Goal: Task Accomplishment & Management: Complete application form

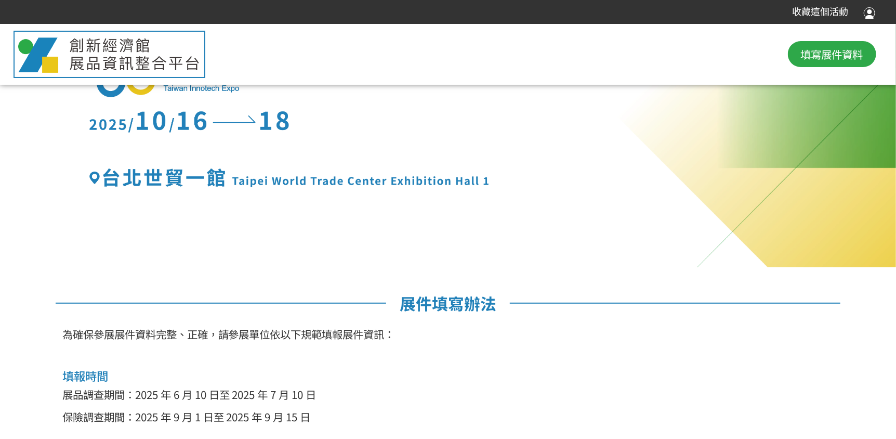
scroll to position [149, 0]
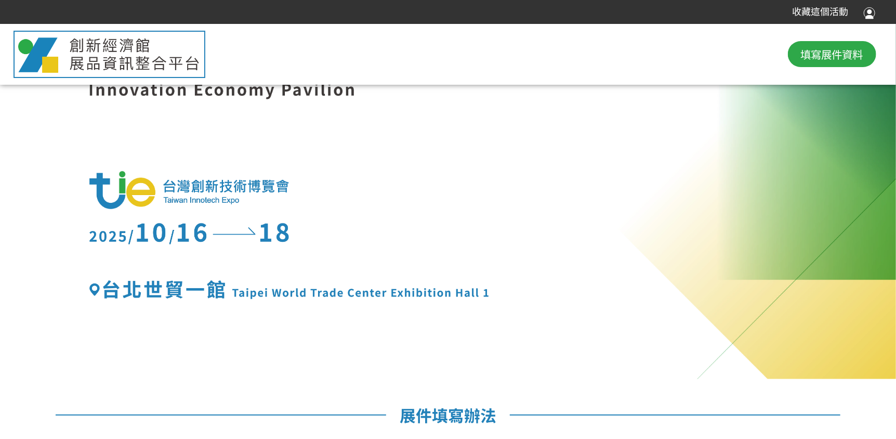
click at [839, 49] on span "填寫展件資料" at bounding box center [832, 54] width 62 height 16
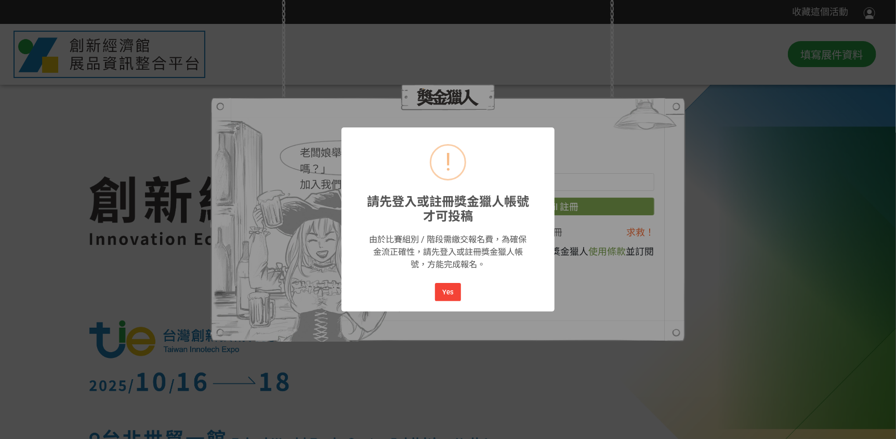
scroll to position [0, 0]
click at [442, 290] on button "Yes" at bounding box center [448, 292] width 26 height 18
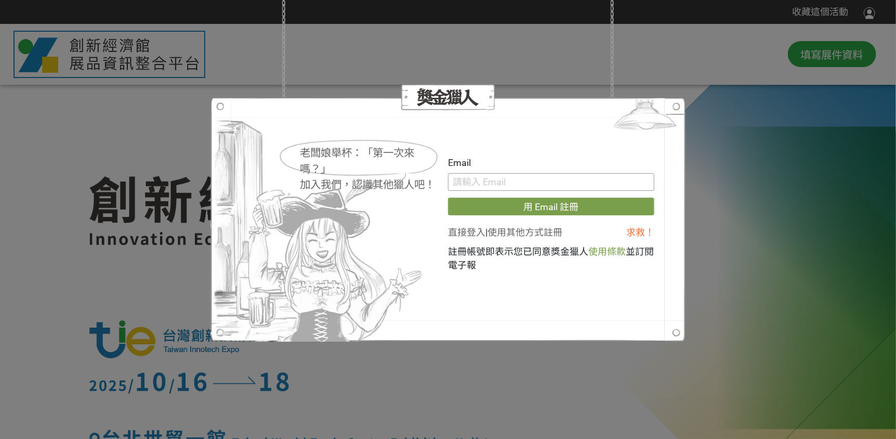
click at [531, 185] on input "text" at bounding box center [551, 182] width 206 height 18
paste input "[EMAIL_ADDRESS][DOMAIN_NAME]"
type input "[EMAIL_ADDRESS][DOMAIN_NAME]"
click at [455, 235] on link "直接登入" at bounding box center [466, 232] width 37 height 11
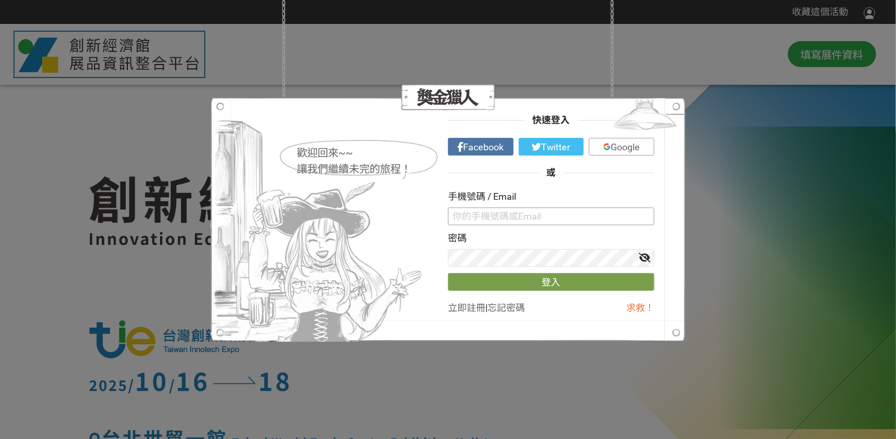
click at [490, 214] on input "text" at bounding box center [551, 216] width 206 height 18
paste input "[EMAIL_ADDRESS][DOMAIN_NAME]"
type input "[EMAIL_ADDRESS][DOMAIN_NAME]"
click at [524, 279] on button "登入" at bounding box center [551, 282] width 206 height 18
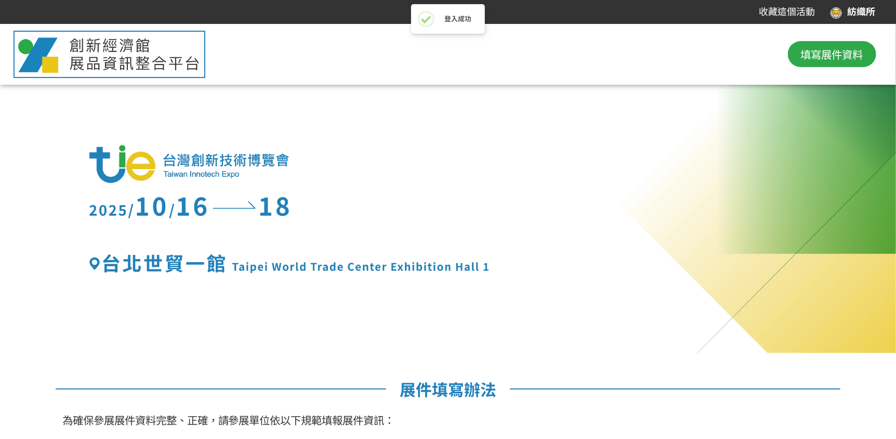
scroll to position [259, 0]
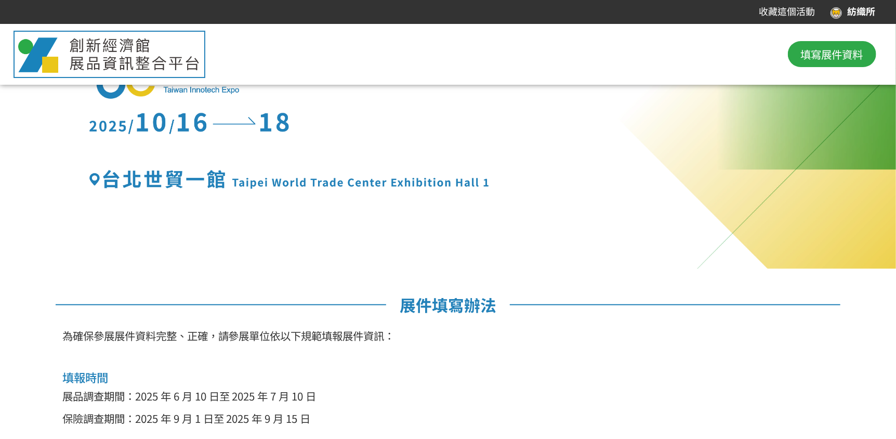
drag, startPoint x: 537, startPoint y: 234, endPoint x: 515, endPoint y: 281, distance: 51.6
click at [537, 234] on div at bounding box center [448, 16] width 896 height 504
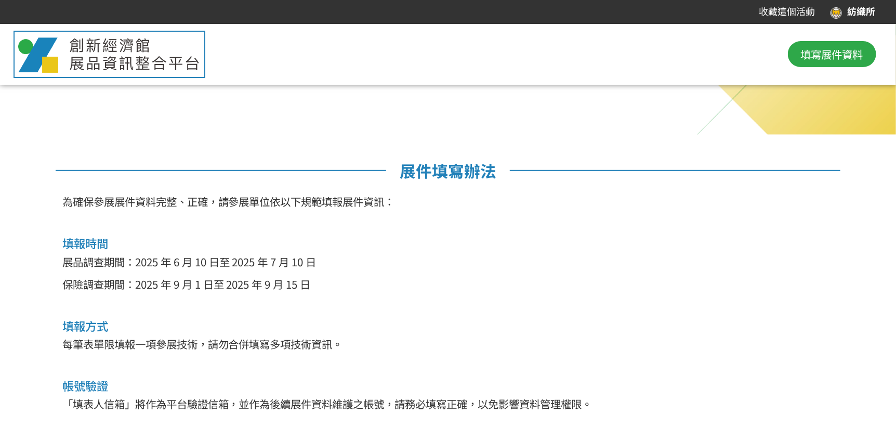
scroll to position [409, 0]
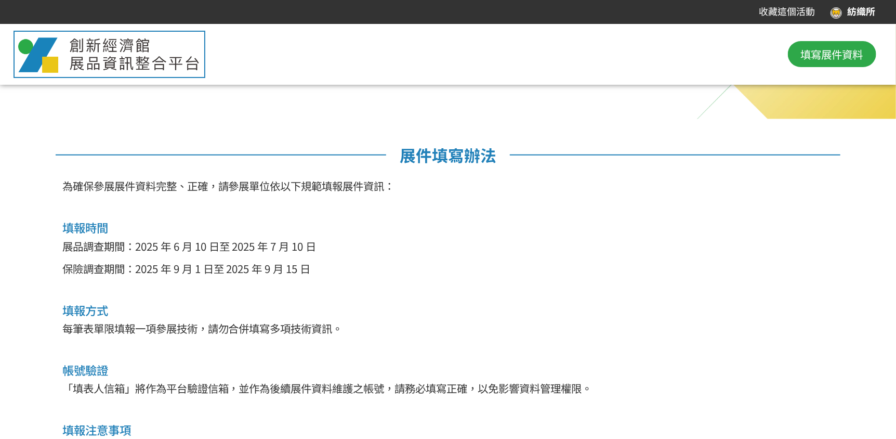
click at [156, 246] on p "展品調查期間：2025 年 6 月 10 日至 2025 年 7 月 10 日" at bounding box center [448, 246] width 772 height 16
click at [219, 294] on div "為確保參展展件資料完整、正確，請參展單位依以下規範填報展件資訊： 填報時間 展品調查期間：[DATE]至 [DATE] 保險調查期間：[DATE]至 [DAT…" at bounding box center [448, 347] width 799 height 338
click at [820, 62] on button "填寫展件資料" at bounding box center [832, 54] width 88 height 26
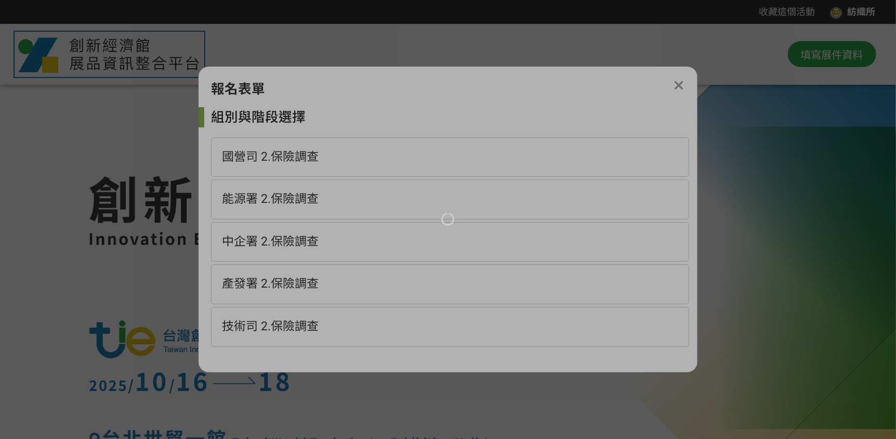
scroll to position [0, 0]
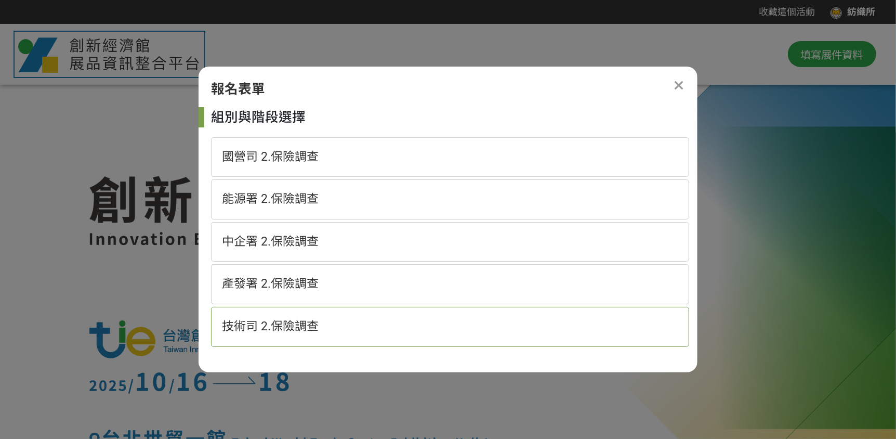
click at [300, 319] on span "技術司 2.保險調查" at bounding box center [270, 326] width 97 height 14
select select "185152:185383"
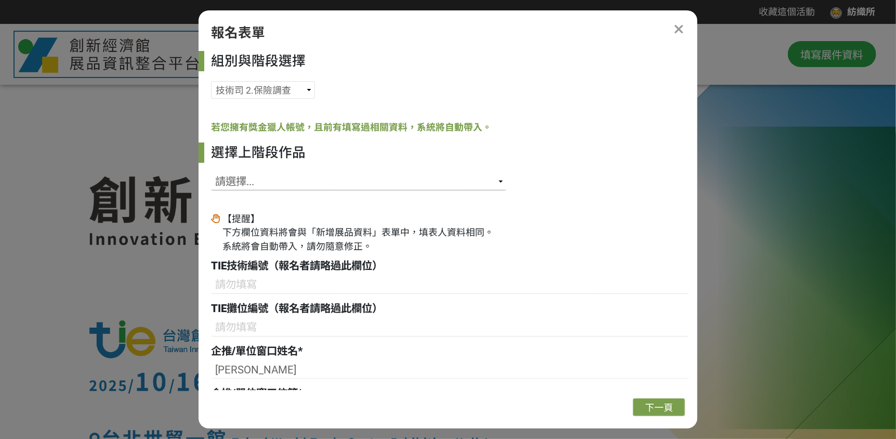
click at [247, 182] on select "請選擇... SID: 341524, 標題: B51-SARcura智慧彈性護膝 SID: 341458, 標題: 混紡纖維多光譜影像AI識別技術 SID:…" at bounding box center [358, 182] width 295 height 18
select select "341458"
click at [211, 173] on select "請選擇... SID: 341524, 標題: B51-SARcura智慧彈性護膝 SID: 341458, 標題: 混紡纖維多光譜影像AI識別技術 SID:…" at bounding box center [358, 182] width 295 height 18
click at [393, 235] on div "【提醒】 下方欄位資料將會與「新增展品資料」表單中，填表人資料相同。 系統將會自動帶入，請勿隨意修正。" at bounding box center [358, 233] width 271 height 42
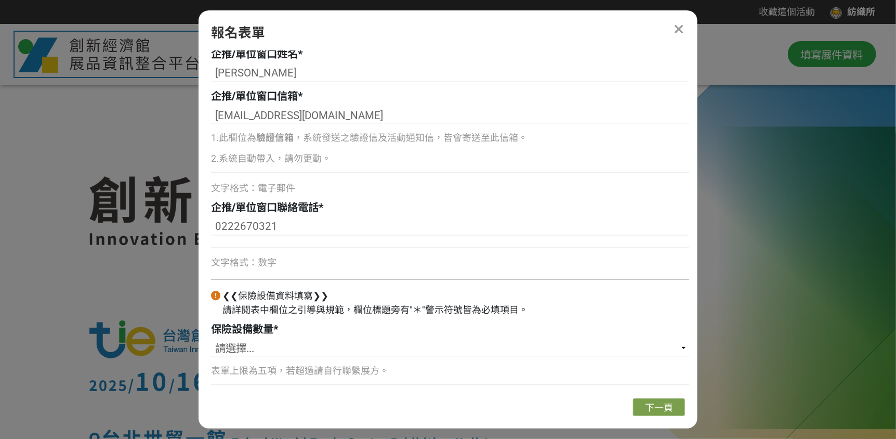
scroll to position [298, 0]
click at [274, 270] on div "【提醒】 下方欄位資料將會與「新增展品資料」表單中，填表人資料相同。 系統將會自動帶入，請勿隨意修正。 TIE技術編號（報名者請略過此欄位） TIE攤位編號（…" at bounding box center [450, 152] width 478 height 477
click at [259, 263] on span "文字格式：數字" at bounding box center [244, 261] width 66 height 11
click at [242, 348] on select "請選擇... 1 2 3 4 5" at bounding box center [450, 347] width 478 height 18
click at [404, 204] on div "企推/單位窗口聯絡電話 *" at bounding box center [450, 207] width 478 height 16
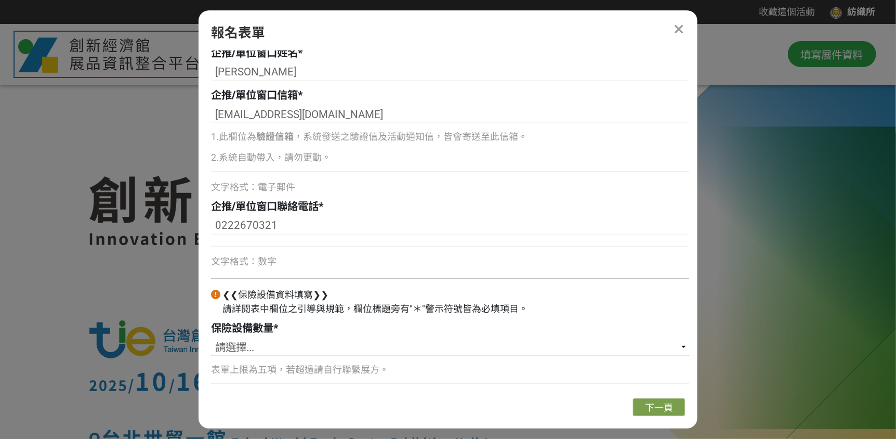
click at [253, 344] on select "請選擇... 1 2 3 4 5" at bounding box center [450, 347] width 478 height 18
click at [402, 225] on input "0222670321" at bounding box center [450, 226] width 478 height 18
click at [296, 344] on select "請選擇... 1 2 3 4 5" at bounding box center [450, 347] width 478 height 18
select select "1"
click at [211, 338] on select "請選擇... 1 2 3 4 5" at bounding box center [450, 347] width 478 height 18
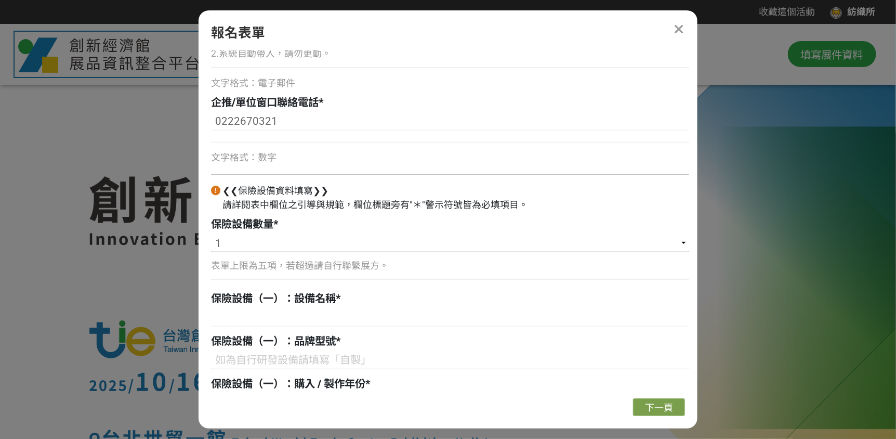
scroll to position [506, 0]
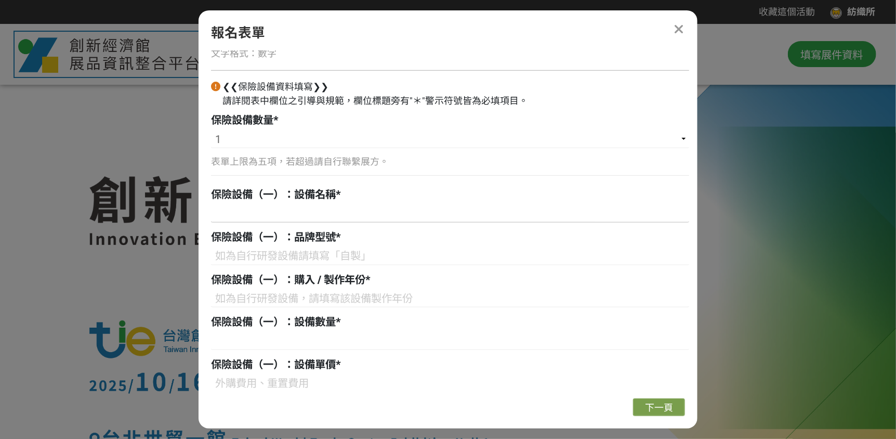
click at [328, 215] on input at bounding box center [450, 214] width 478 height 18
type input "TTRI紡織品分揀機"
click at [302, 264] on input at bounding box center [450, 256] width 478 height 18
type input "TX5500N"
click at [313, 211] on input "TTRI紡織品分揀機" at bounding box center [450, 214] width 478 height 18
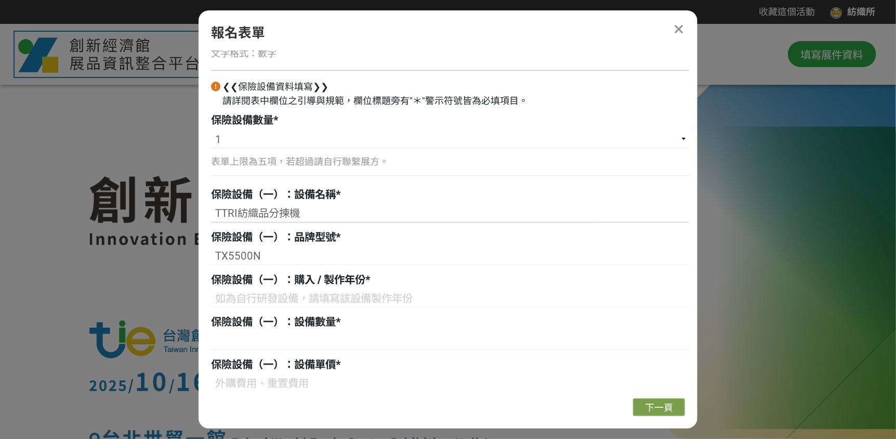
click at [292, 213] on input "TTRI紡織品分揀機" at bounding box center [450, 214] width 478 height 18
click at [382, 297] on input at bounding box center [450, 299] width 478 height 18
click at [284, 211] on input "TTRI紡織品分揀機" at bounding box center [450, 214] width 478 height 18
click at [287, 214] on input "TTRI紡織品分揀機" at bounding box center [450, 214] width 478 height 18
type input "TTRI紡織品分揀機"
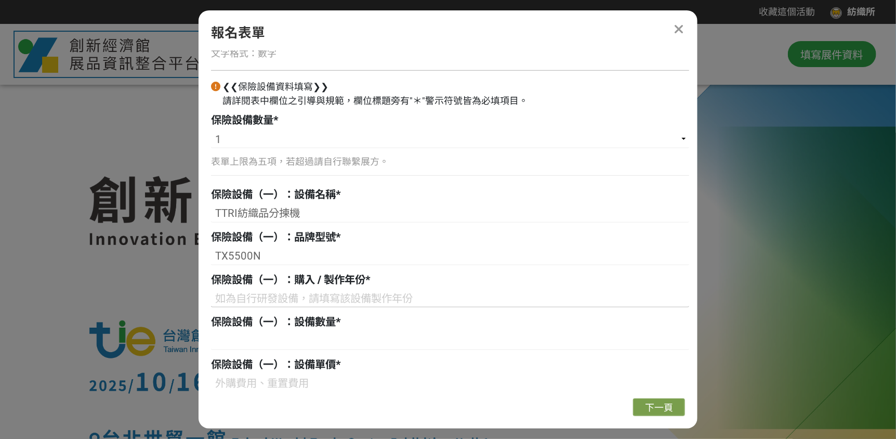
click at [293, 292] on input at bounding box center [450, 299] width 478 height 18
type input "2025"
click at [297, 346] on input at bounding box center [450, 341] width 478 height 18
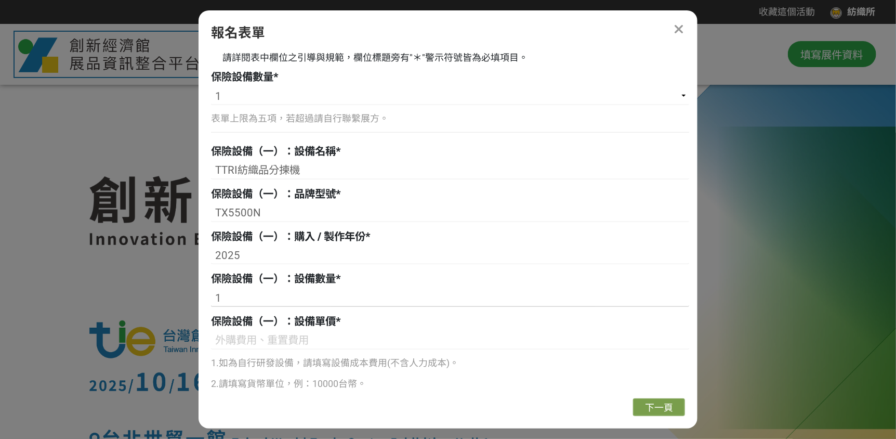
scroll to position [610, 0]
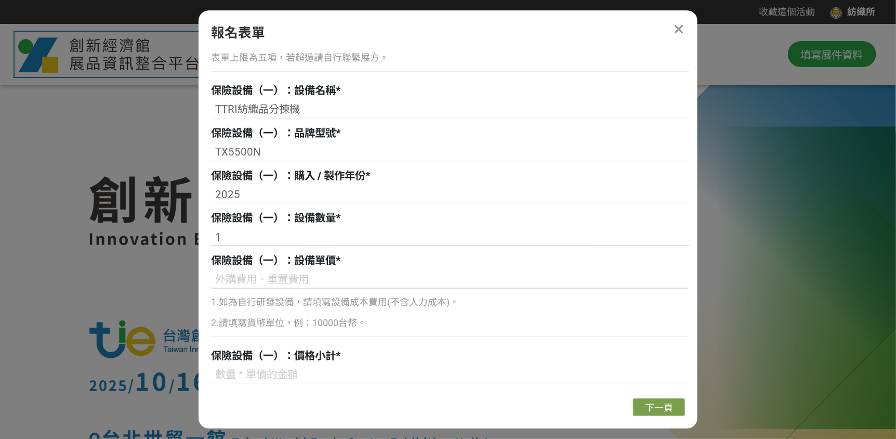
type input "1"
click at [306, 287] on input at bounding box center [450, 280] width 478 height 18
type input "4000000"
click at [367, 240] on input "1" at bounding box center [450, 237] width 478 height 18
click at [314, 279] on input "4000000" at bounding box center [450, 280] width 478 height 18
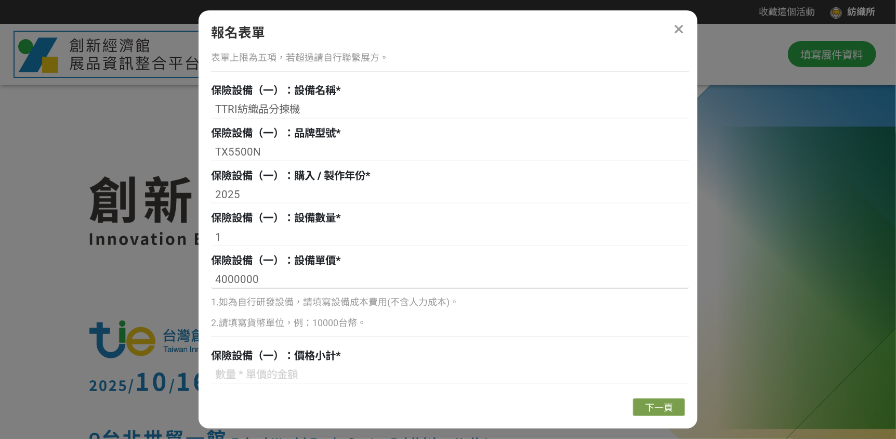
drag, startPoint x: 256, startPoint y: 278, endPoint x: 216, endPoint y: 280, distance: 40.1
click at [216, 280] on input "4000000" at bounding box center [450, 280] width 478 height 18
click at [284, 272] on input "4000000" at bounding box center [450, 280] width 478 height 18
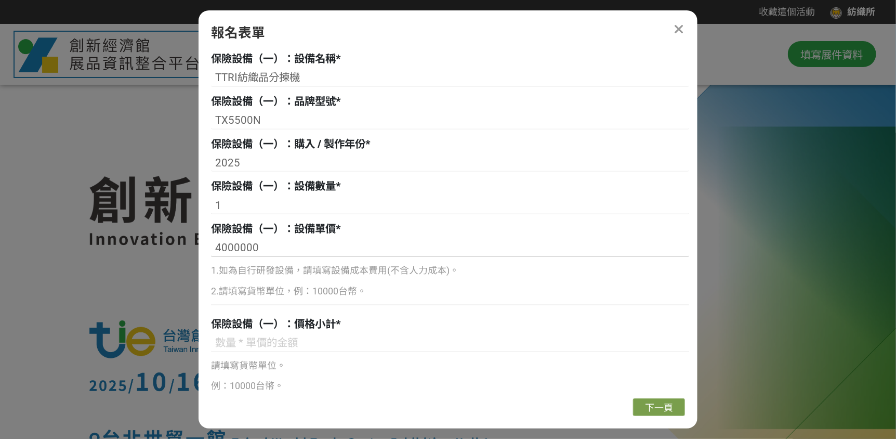
scroll to position [658, 0]
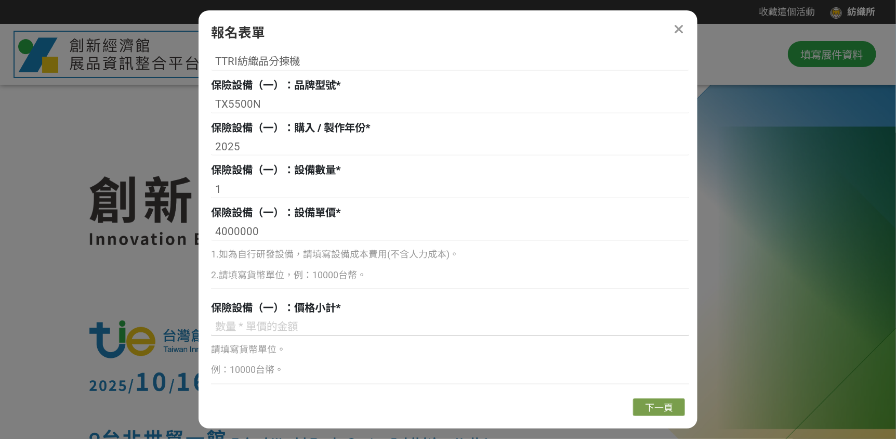
click at [313, 324] on input at bounding box center [450, 327] width 478 height 18
click at [317, 343] on p "請填寫貨幣單位。" at bounding box center [450, 350] width 478 height 14
click at [287, 324] on input at bounding box center [450, 327] width 478 height 18
click at [343, 224] on input "4000000" at bounding box center [450, 232] width 478 height 18
drag, startPoint x: 313, startPoint y: 229, endPoint x: 185, endPoint y: 229, distance: 128.4
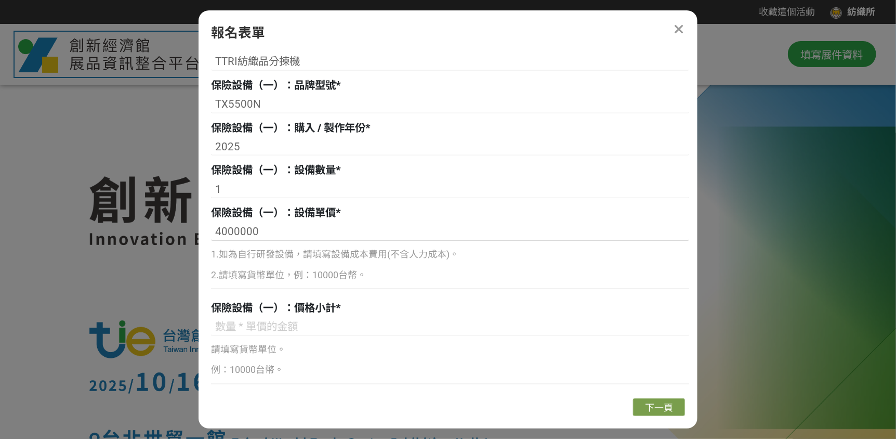
click at [286, 227] on input at bounding box center [450, 232] width 478 height 18
paste input "4000000"
type input "4000000"
click at [269, 328] on input at bounding box center [450, 327] width 478 height 18
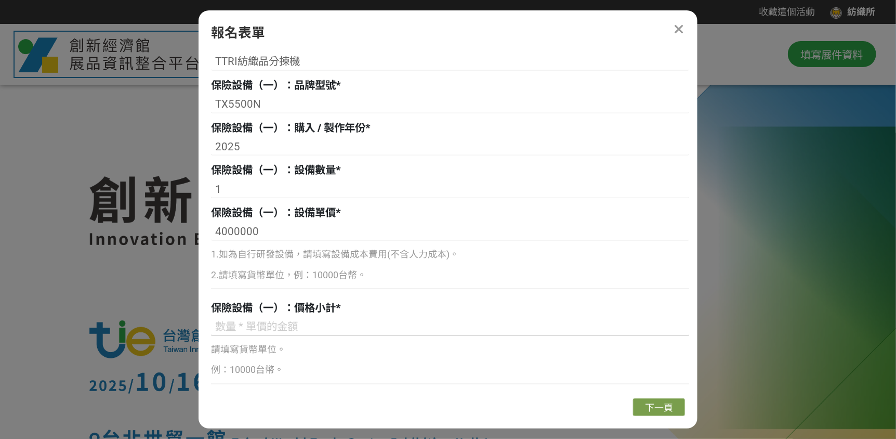
paste input "4000000"
click at [304, 331] on input "4000000" at bounding box center [450, 327] width 478 height 18
type input "4000000"
click at [299, 359] on div "請填寫貨幣單位。 例：10000台幣。" at bounding box center [450, 360] width 478 height 35
click at [297, 376] on p "例：10000台幣。" at bounding box center [450, 370] width 478 height 14
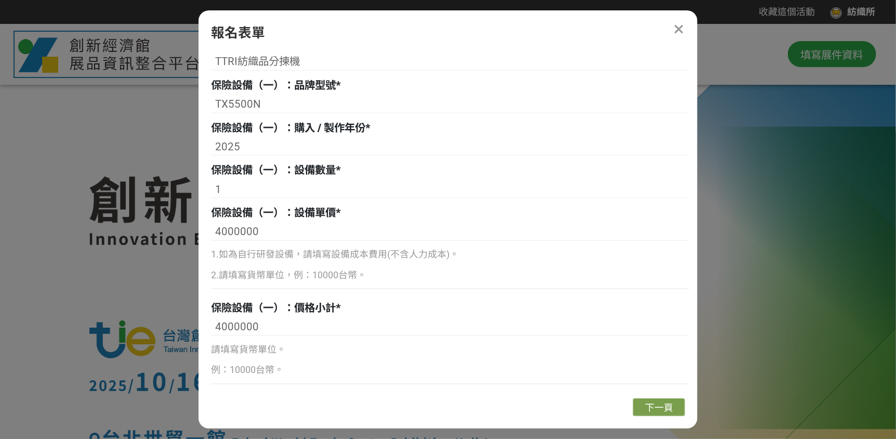
click at [259, 373] on p "例：10000台幣。" at bounding box center [450, 370] width 478 height 14
click at [257, 348] on p "請填寫貨幣單位。" at bounding box center [450, 350] width 478 height 14
click at [646, 407] on span "下一頁" at bounding box center [659, 407] width 28 height 11
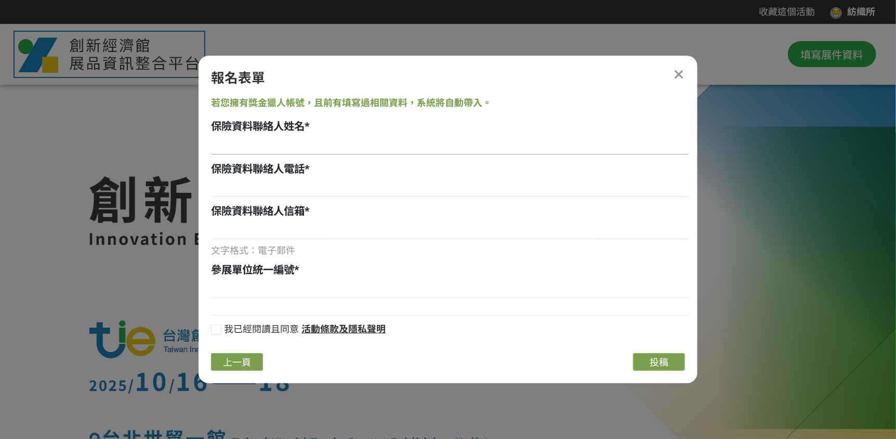
click at [245, 140] on input at bounding box center [450, 146] width 478 height 18
type input "鹽"
type input "[PERSON_NAME]"
click at [297, 190] on input at bounding box center [450, 188] width 478 height 18
click at [221, 191] on input "0888002555" at bounding box center [450, 188] width 478 height 18
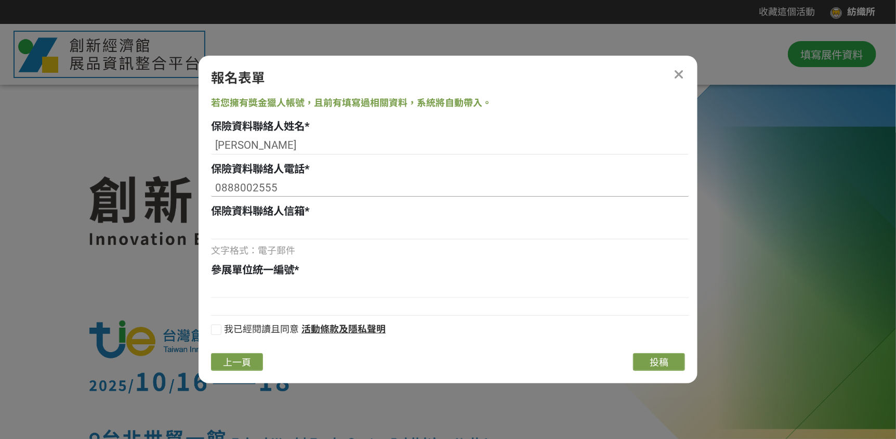
click at [227, 187] on input "0888002555" at bounding box center [450, 188] width 478 height 18
type input "0988002555"
click at [343, 229] on input at bounding box center [450, 230] width 478 height 18
type input "[EMAIL_ADDRESS][DOMAIN_NAME]"
click at [394, 304] on div "若您擁有獎金獵人帳號，且前有填寫過相關資料，系統將自動帶入。 保險資料聯絡人姓名 * [PERSON_NAME] 保險資料聯絡人電話 * [PHONE_NUM…" at bounding box center [448, 220] width 499 height 249
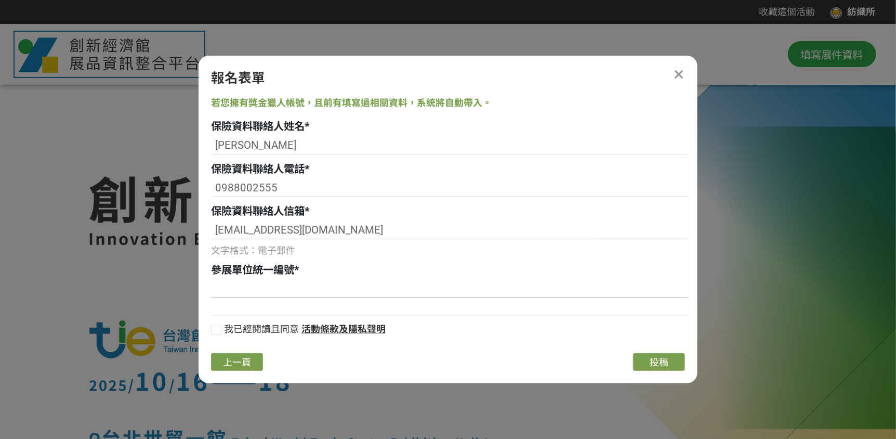
click at [393, 293] on input at bounding box center [450, 289] width 478 height 18
type input "1"
type input "01891206"
click at [223, 334] on label "我已經閱讀且同意" at bounding box center [255, 329] width 88 height 14
click at [218, 334] on input "我已經閱讀且同意" at bounding box center [215, 331] width 7 height 7
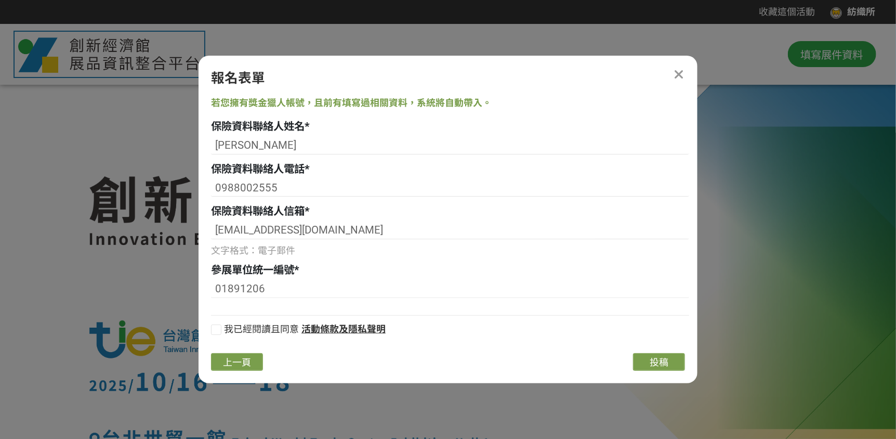
checkbox input "false"
click at [655, 358] on span "投稿" at bounding box center [659, 362] width 19 height 11
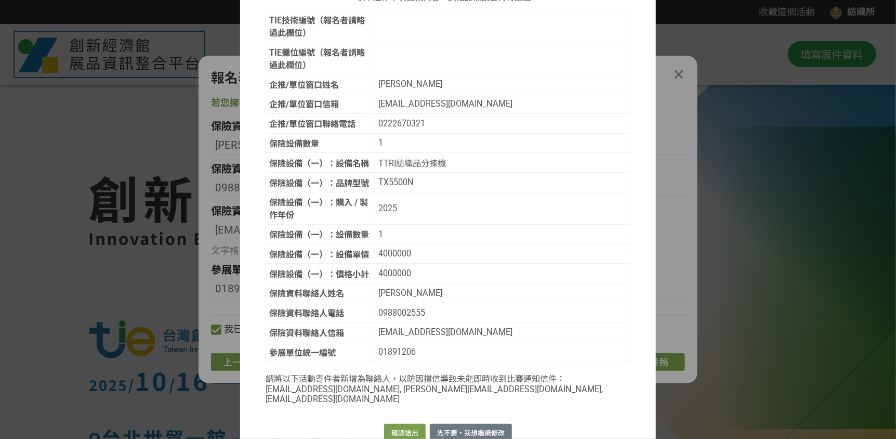
scroll to position [106, 0]
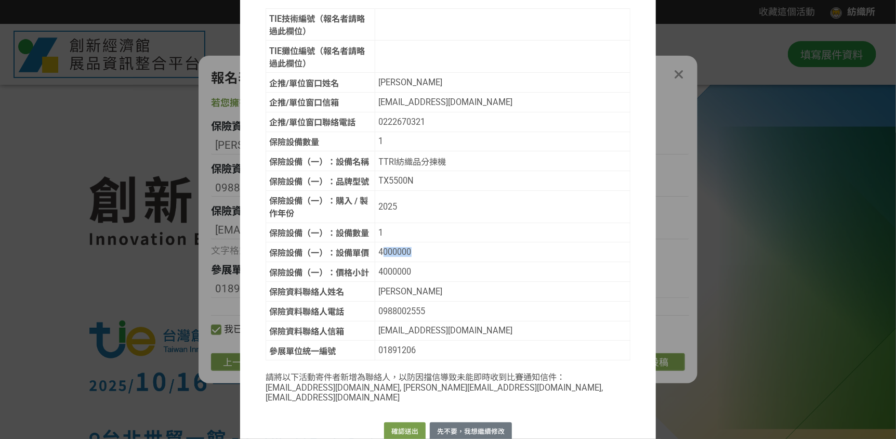
drag, startPoint x: 407, startPoint y: 246, endPoint x: 377, endPoint y: 249, distance: 29.7
click at [379, 249] on div "4000000" at bounding box center [503, 252] width 248 height 10
click at [427, 242] on td "4000000" at bounding box center [502, 252] width 255 height 20
click at [415, 179] on div "TX5500N" at bounding box center [503, 181] width 248 height 10
click at [399, 422] on button "確認送出" at bounding box center [405, 431] width 42 height 18
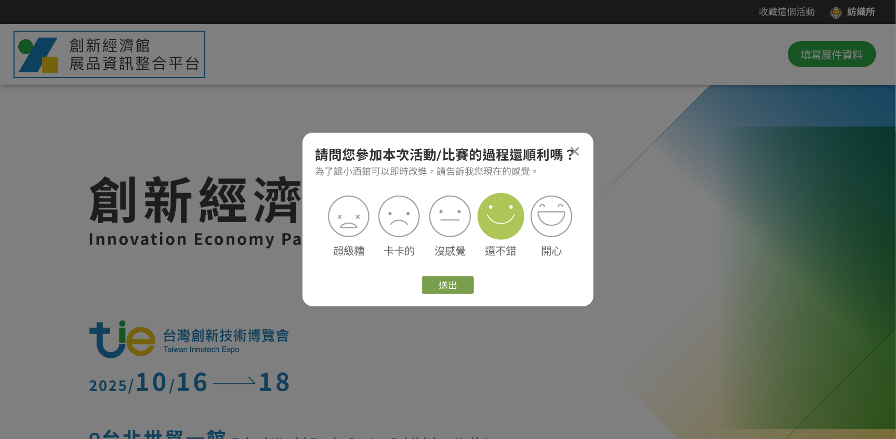
click at [497, 220] on img at bounding box center [501, 216] width 47 height 47
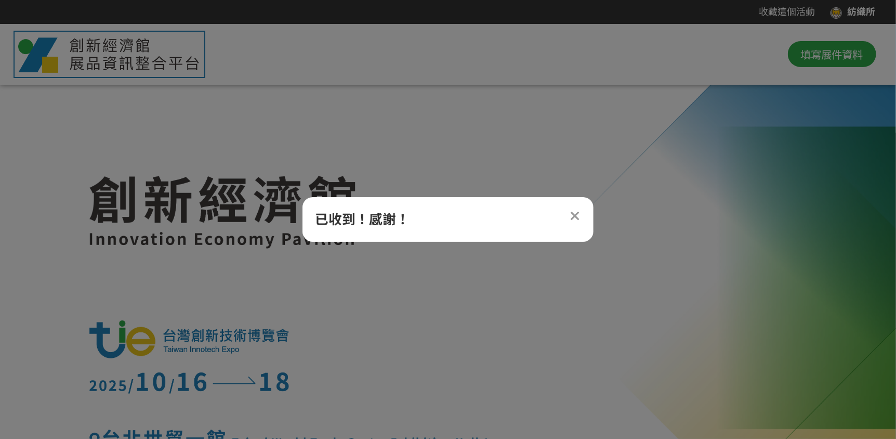
click at [573, 219] on icon at bounding box center [575, 217] width 10 height 14
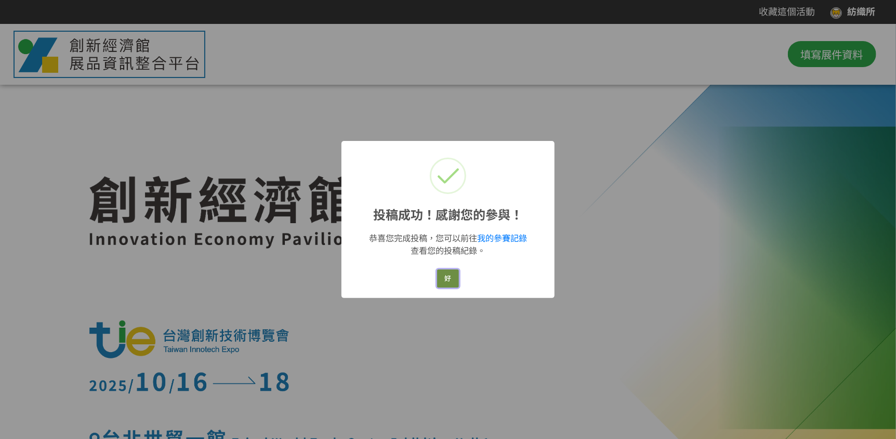
click at [453, 275] on button "好" at bounding box center [447, 278] width 21 height 18
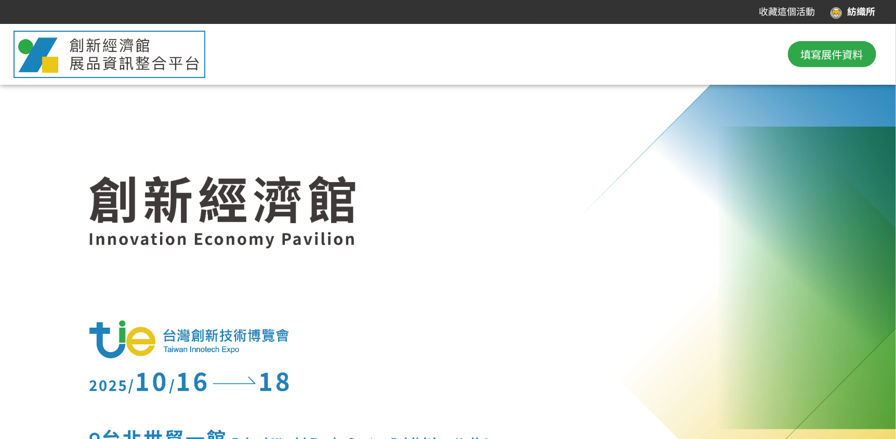
click at [849, 44] on button "填寫展件資料" at bounding box center [832, 54] width 88 height 26
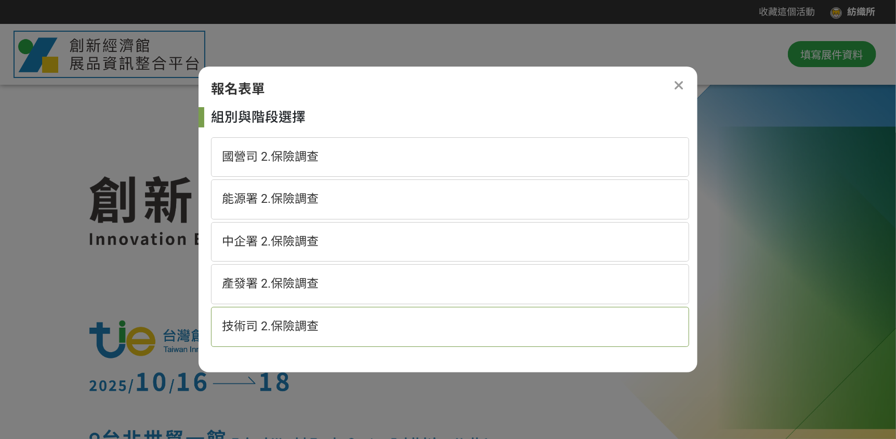
click at [271, 325] on span "技術司 2.保險調查" at bounding box center [270, 326] width 97 height 14
select select "185152:185383"
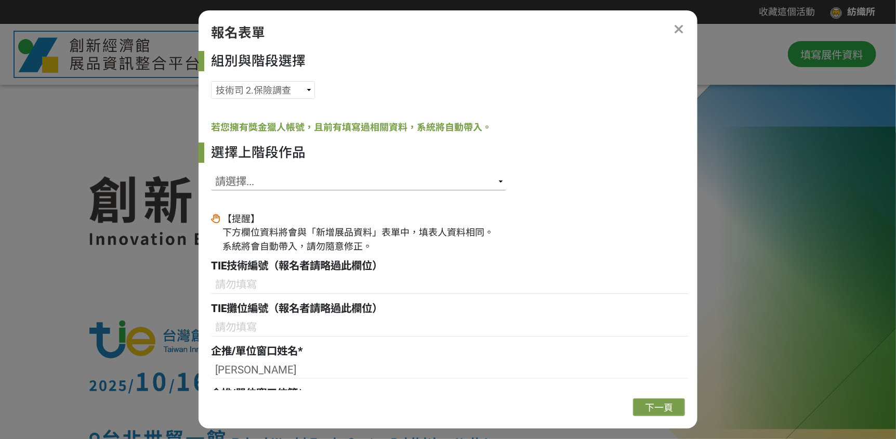
click at [318, 181] on select "請選擇... SID: 341524, 標題: B51-SARcura智慧彈性護膝 SID: 341458, 標題: 混紡纖維多光譜影像AI識別技術 SID:…" at bounding box center [358, 182] width 295 height 18
select select "341173"
click at [211, 173] on select "請選擇... SID: 341524, 標題: B51-SARcura智慧彈性護膝 SID: 341458, 標題: 混紡纖維多光譜影像AI識別技術 SID:…" at bounding box center [358, 182] width 295 height 18
type input "B53"
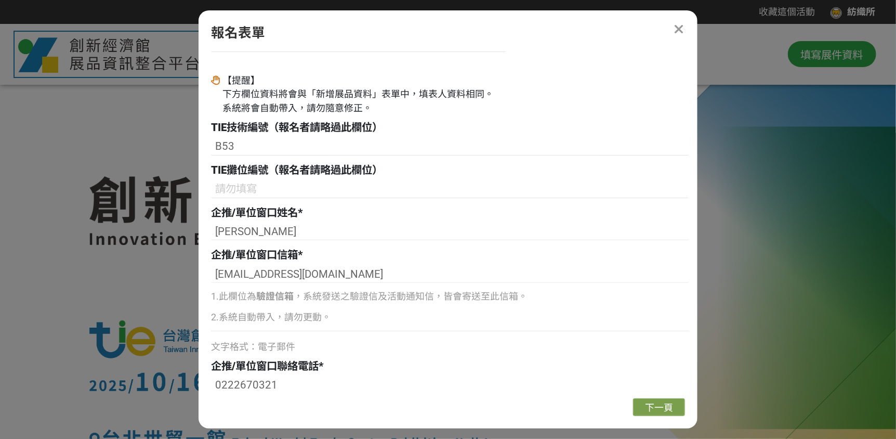
scroll to position [155, 0]
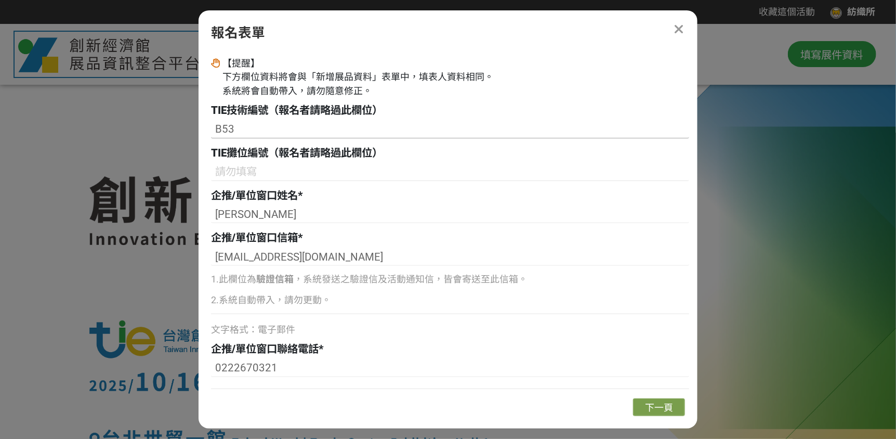
click at [247, 131] on input "B53" at bounding box center [450, 130] width 478 height 18
click at [280, 278] on strong "驗證信箱" at bounding box center [274, 278] width 37 height 11
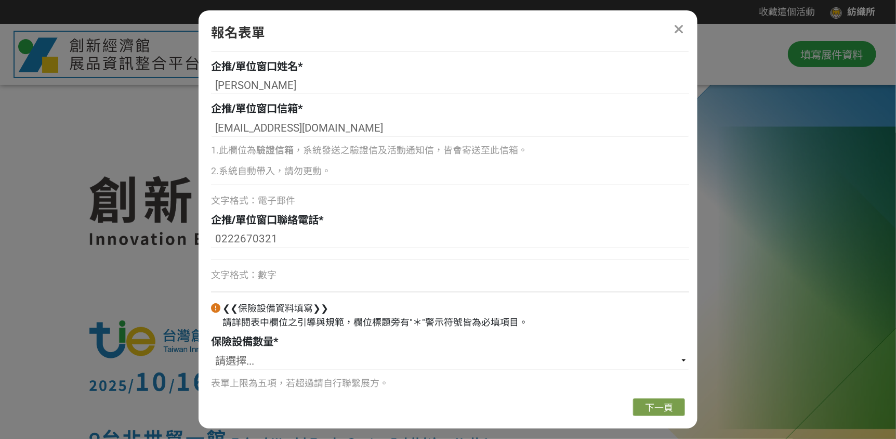
scroll to position [298, 0]
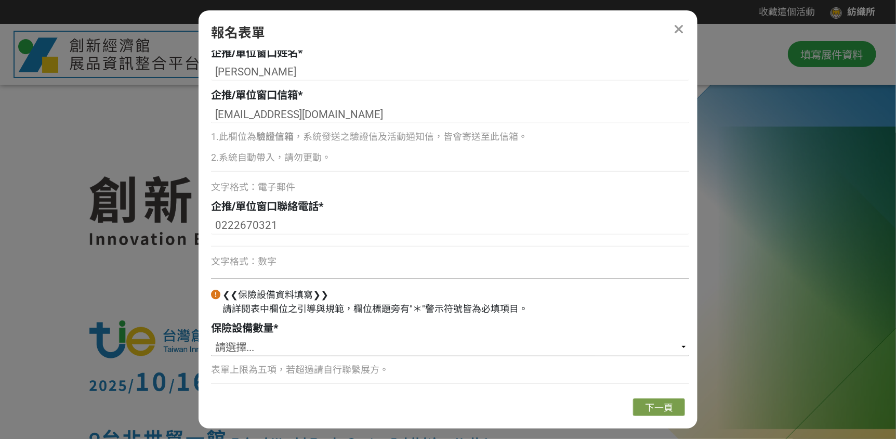
click at [274, 342] on select "請選擇... 1 2 3 4 5" at bounding box center [450, 347] width 478 height 18
select select "1"
click at [211, 338] on select "請選擇... 1 2 3 4 5" at bounding box center [450, 347] width 478 height 18
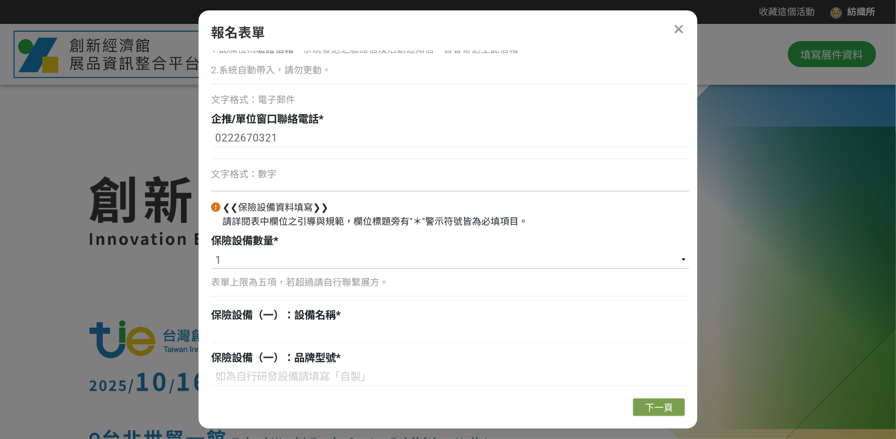
scroll to position [506, 0]
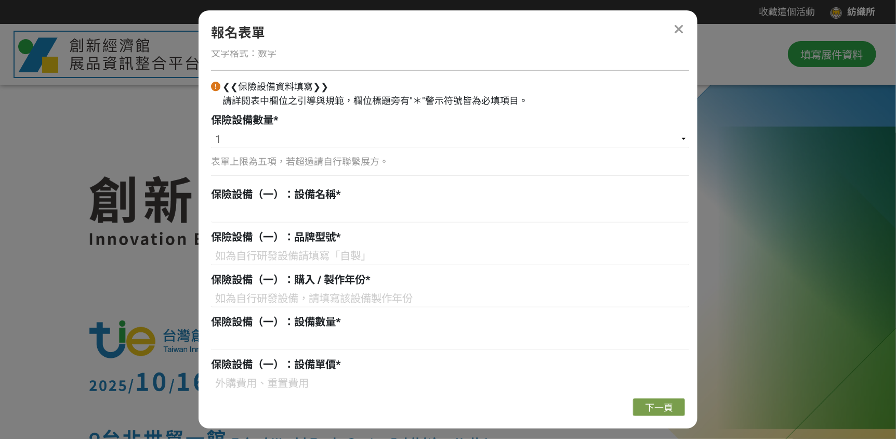
click at [261, 227] on div "【提醒】 下方欄位資料將會與「新增展品資料」表單中，填表人資料相同。 系統將會自動帶入，請勿隨意修正。 TIE技術編號（報名者請略過此欄位） B53 TIE攤…" at bounding box center [450, 124] width 478 height 836
click at [265, 213] on input at bounding box center [450, 214] width 478 height 18
type input "z"
click at [312, 207] on input "分離設備模型" at bounding box center [450, 214] width 478 height 18
type input "分離設備模型"
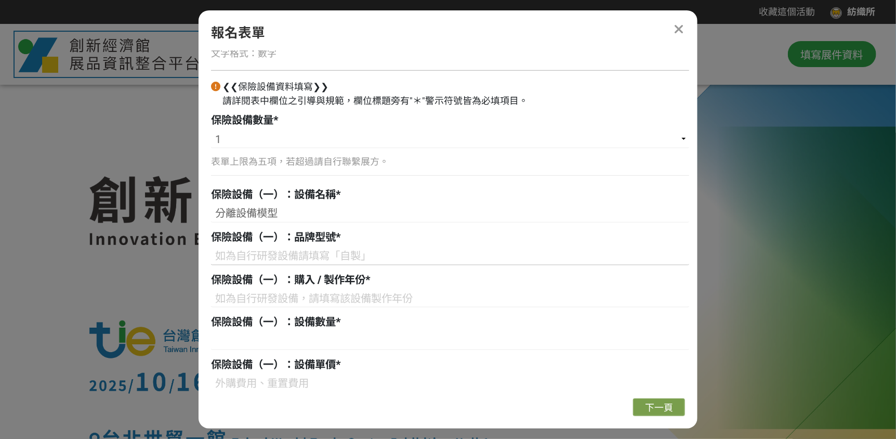
click at [299, 260] on input at bounding box center [450, 256] width 478 height 18
type input "自製"
click at [309, 295] on input at bounding box center [450, 299] width 478 height 18
type input "2024"
click at [337, 342] on input at bounding box center [450, 341] width 478 height 18
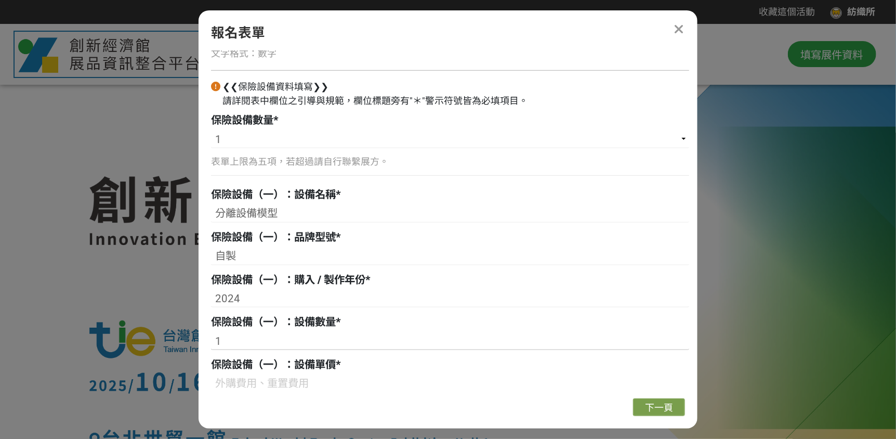
scroll to position [658, 0]
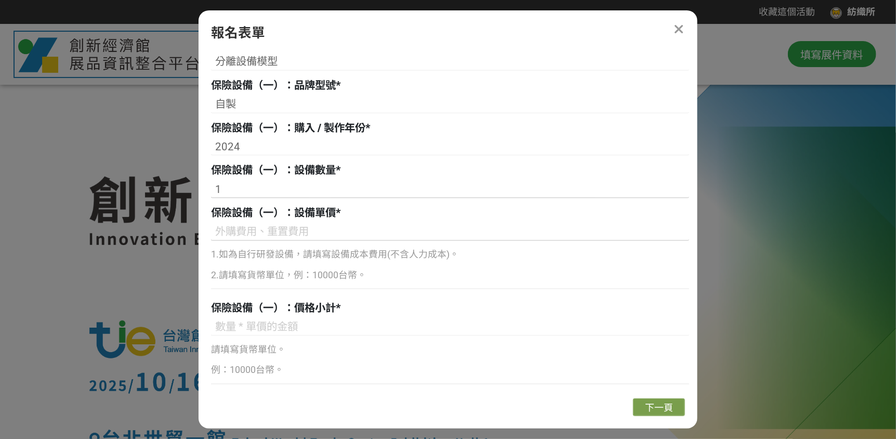
type input "1"
click at [354, 238] on input at bounding box center [450, 232] width 478 height 18
type input "70000"
click at [297, 327] on input at bounding box center [450, 327] width 478 height 18
type input "70000"
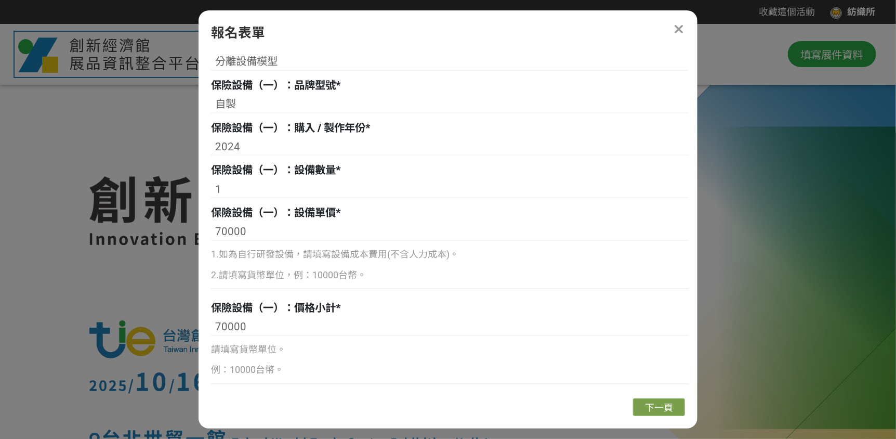
click at [465, 349] on p "請填寫貨幣單位。" at bounding box center [450, 350] width 478 height 14
click at [287, 227] on input "70000" at bounding box center [450, 232] width 478 height 18
type input "70000台幣"
click at [399, 316] on div "保險設備（一）：價格小計 * 70000 請填寫貨幣單位。 例：10000台幣。" at bounding box center [450, 345] width 478 height 91
click at [398, 322] on input "70000" at bounding box center [450, 327] width 478 height 18
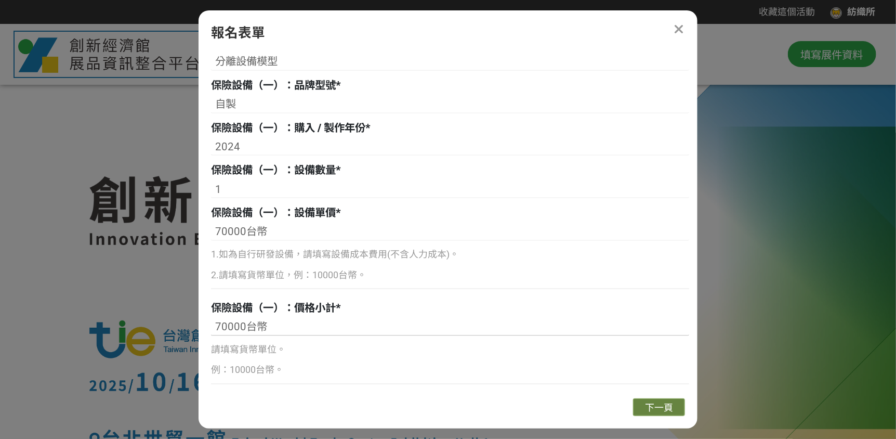
type input "70000台幣"
click at [639, 403] on button "下一頁" at bounding box center [659, 407] width 52 height 18
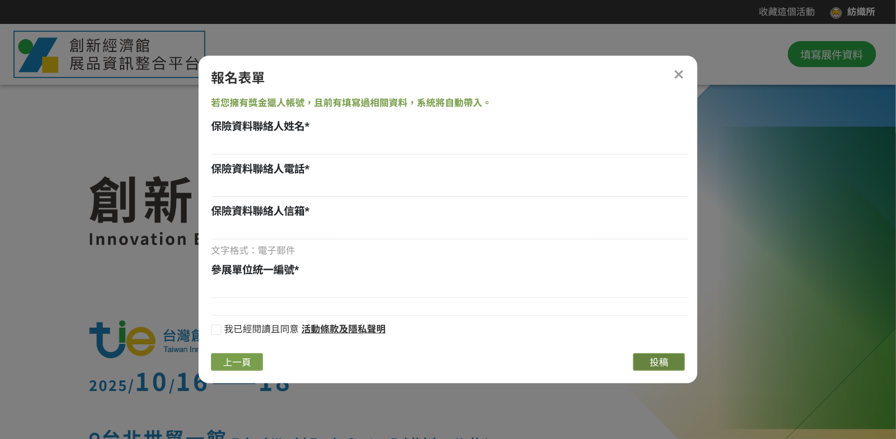
scroll to position [0, 0]
click at [269, 144] on input at bounding box center [450, 146] width 478 height 18
type input "[PERSON_NAME]"
type input "0910012008"
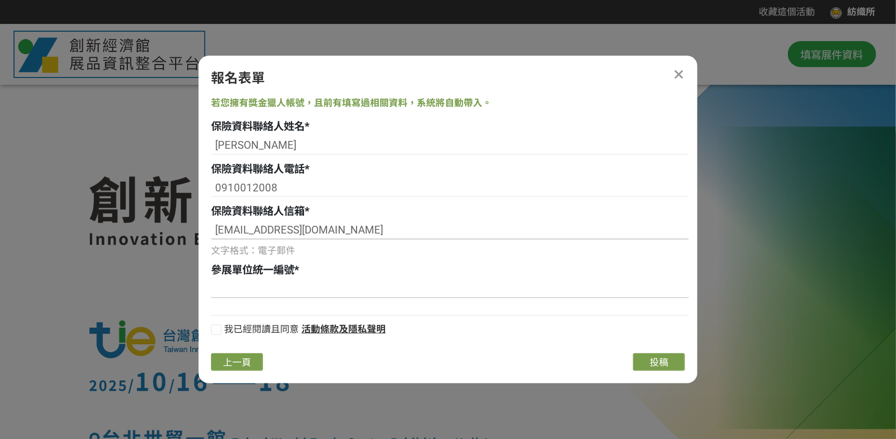
type input "[EMAIL_ADDRESS][DOMAIN_NAME]"
click at [271, 289] on input at bounding box center [450, 289] width 478 height 18
type input "01891206"
click at [237, 325] on span "我已經閱讀且同意" at bounding box center [261, 328] width 75 height 11
click at [218, 328] on input "我已經閱讀且同意" at bounding box center [215, 331] width 7 height 7
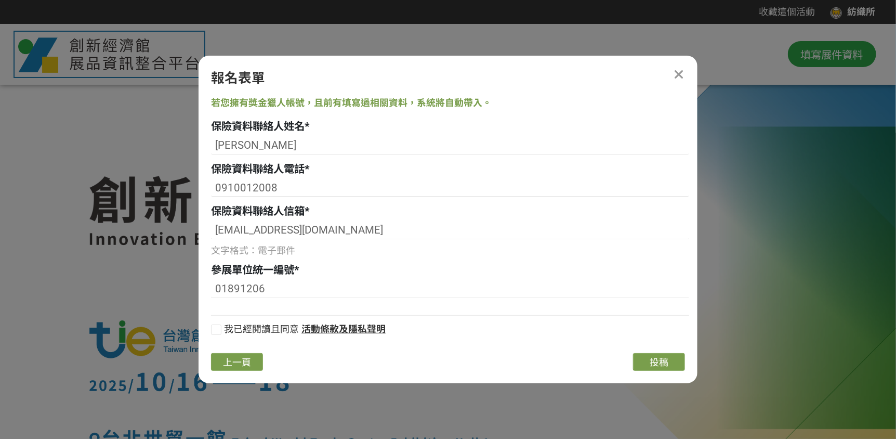
checkbox input "false"
click at [654, 354] on button "投稿" at bounding box center [659, 362] width 52 height 18
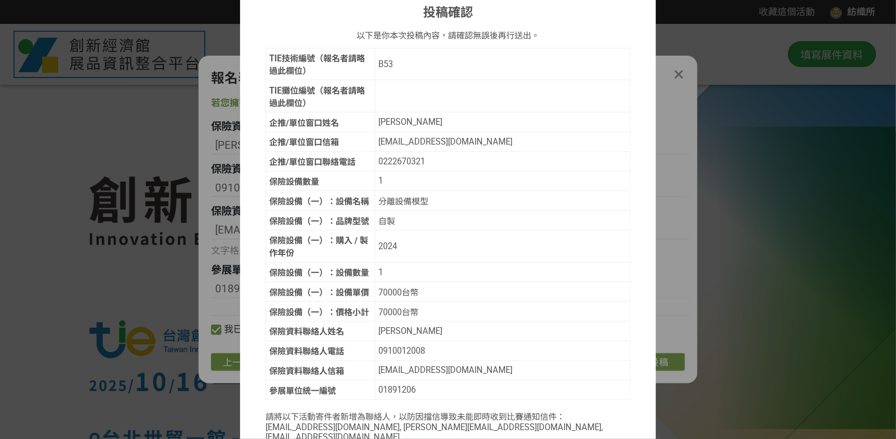
scroll to position [106, 0]
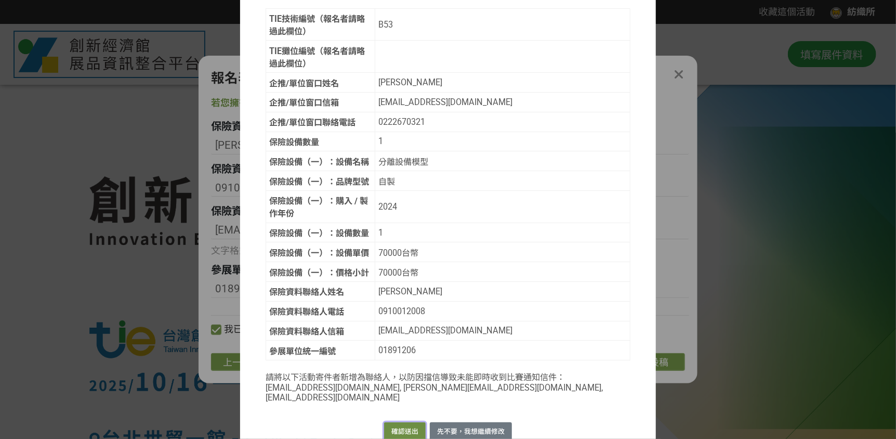
click at [408, 422] on button "確認送出" at bounding box center [405, 431] width 42 height 18
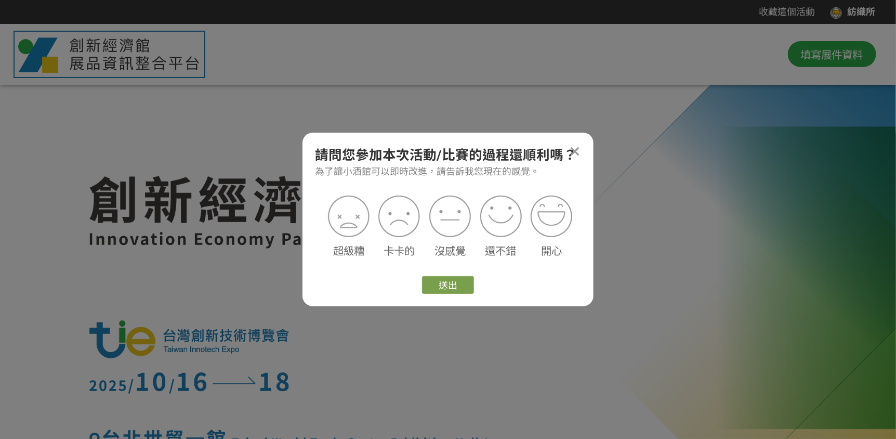
click at [476, 219] on div "還不錯" at bounding box center [501, 227] width 51 height 64
click at [488, 217] on img at bounding box center [501, 216] width 47 height 47
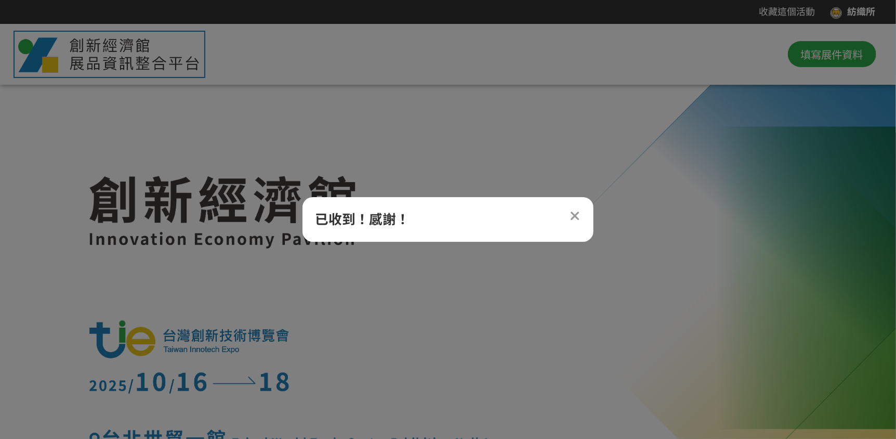
click at [656, 169] on div at bounding box center [447, 276] width 717 height 345
click at [573, 215] on icon at bounding box center [575, 217] width 10 height 14
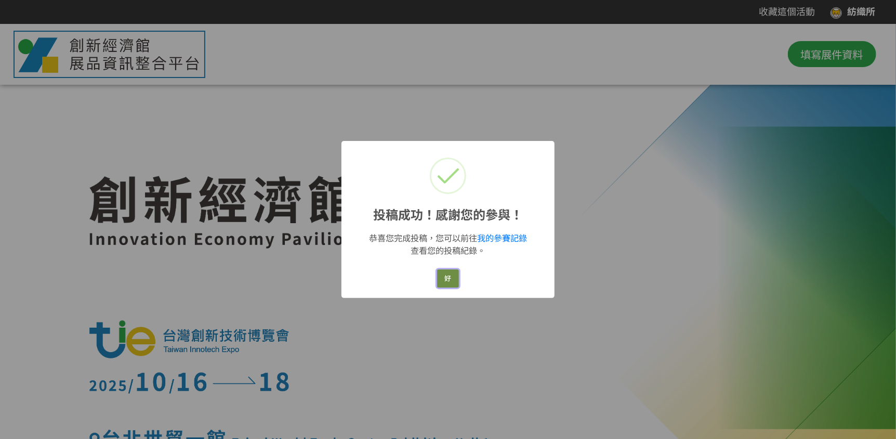
click at [454, 277] on button "好" at bounding box center [447, 278] width 21 height 18
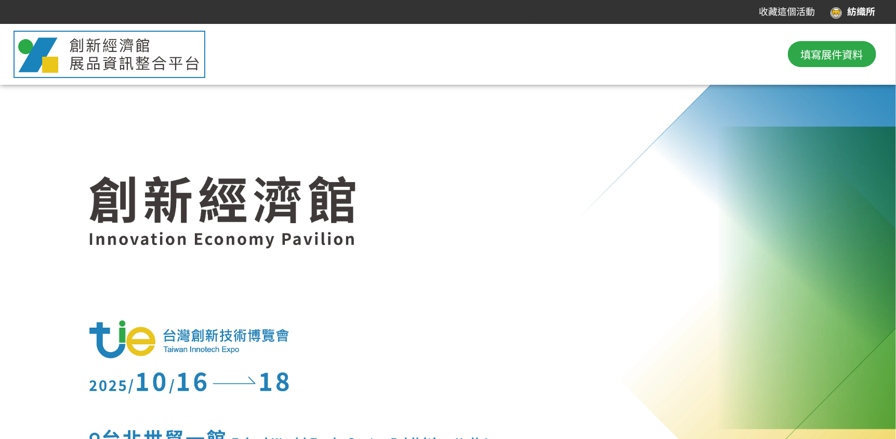
click at [841, 56] on span "填寫展件資料" at bounding box center [832, 54] width 62 height 16
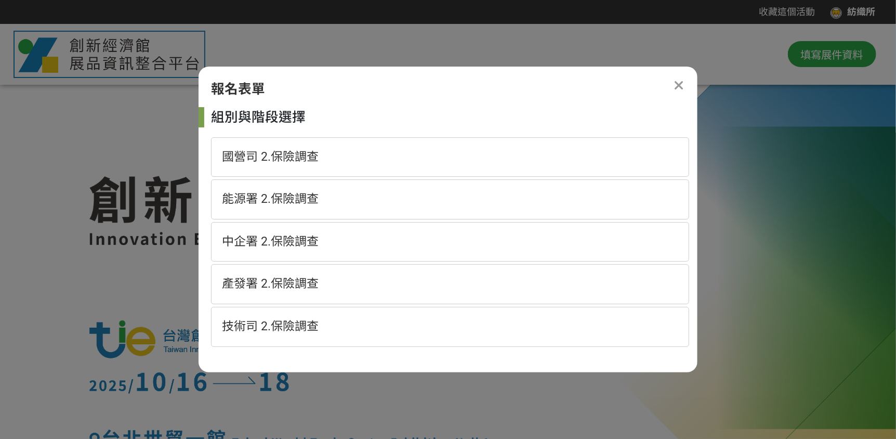
click at [840, 128] on div at bounding box center [448, 276] width 896 height 504
click at [677, 90] on icon at bounding box center [679, 86] width 10 height 14
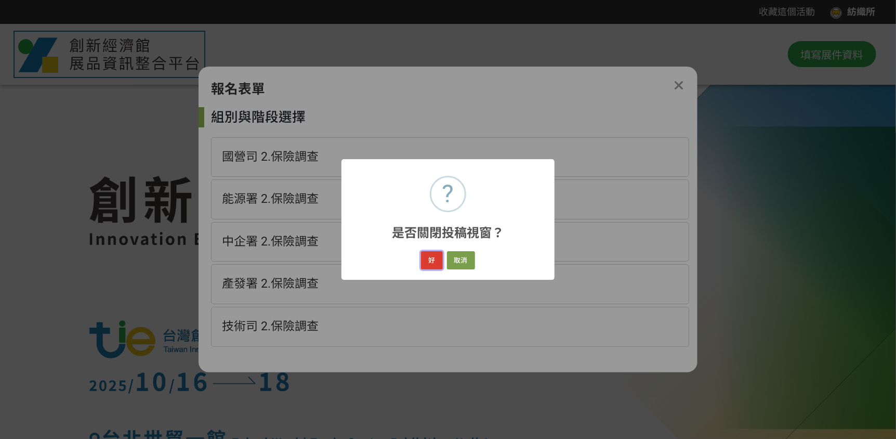
click at [428, 263] on button "好" at bounding box center [431, 260] width 21 height 18
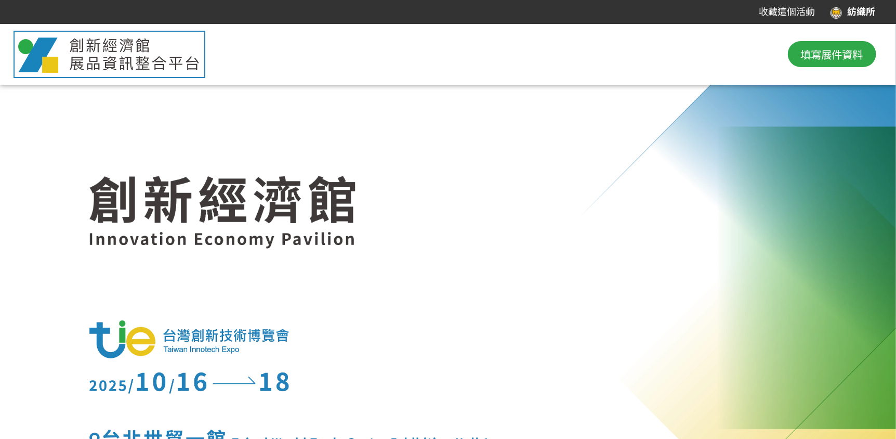
click at [727, 201] on div at bounding box center [447, 276] width 717 height 345
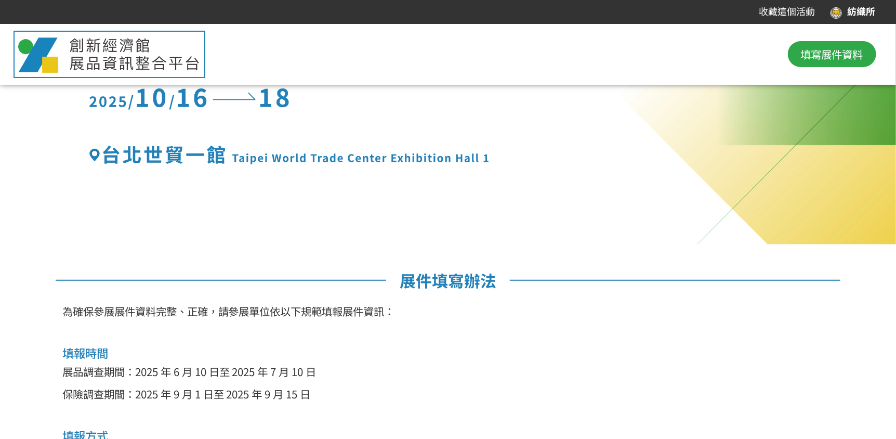
scroll to position [149, 0]
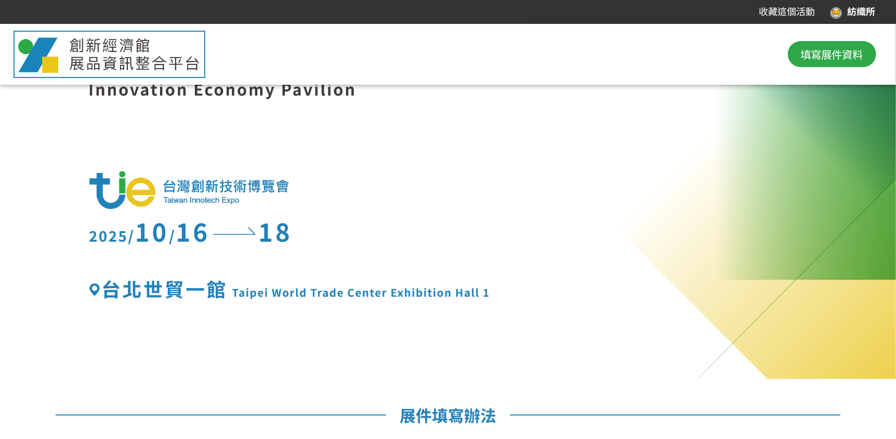
click at [89, 76] on div at bounding box center [110, 54] width 192 height 47
click at [90, 64] on img at bounding box center [109, 54] width 182 height 40
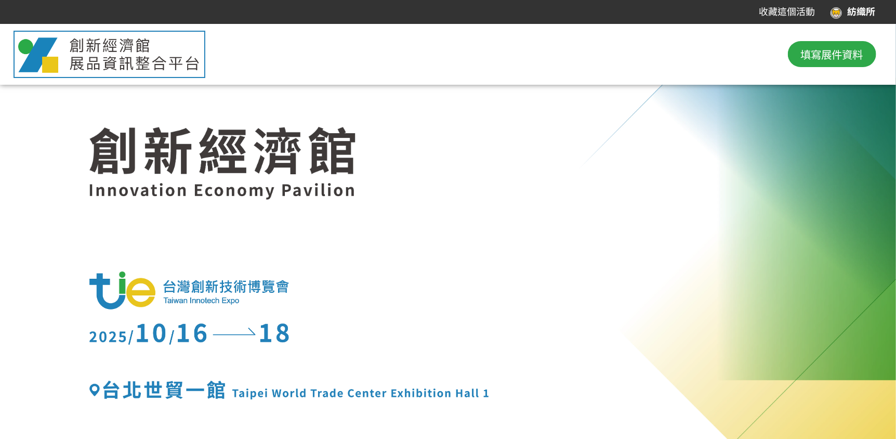
scroll to position [0, 0]
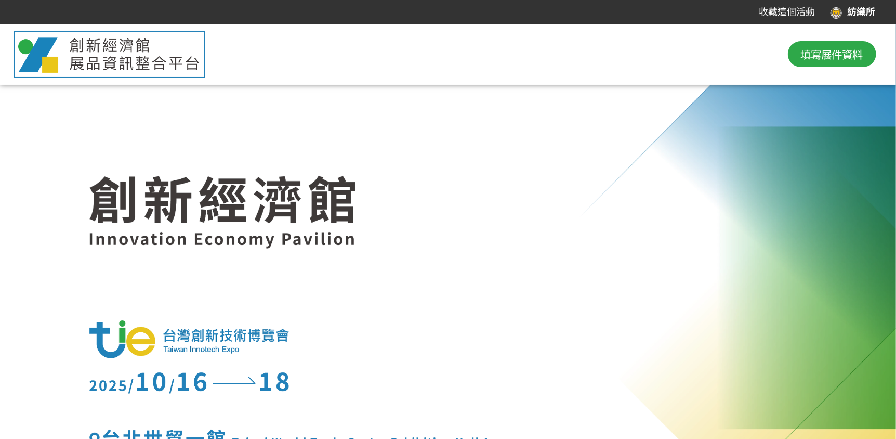
click at [856, 11] on div "紡織所" at bounding box center [853, 12] width 45 height 14
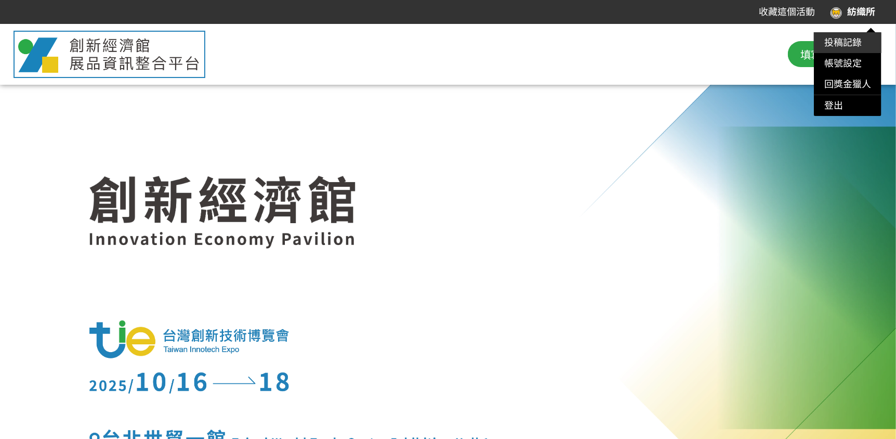
click at [851, 43] on link "投稿記錄" at bounding box center [843, 42] width 37 height 11
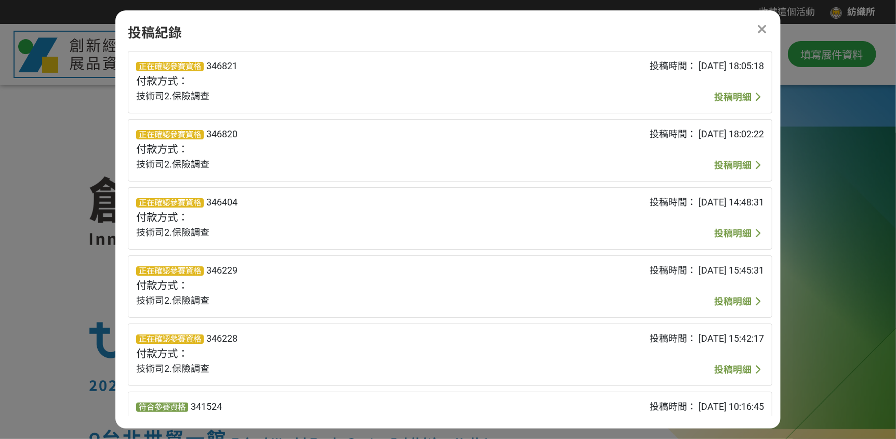
click at [734, 162] on span "投稿明細" at bounding box center [732, 165] width 37 height 11
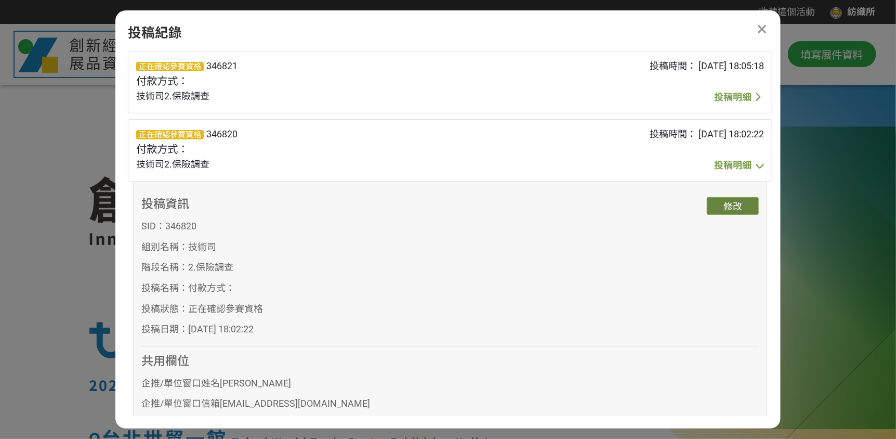
click at [736, 204] on button "修改" at bounding box center [733, 206] width 52 height 18
select select "1"
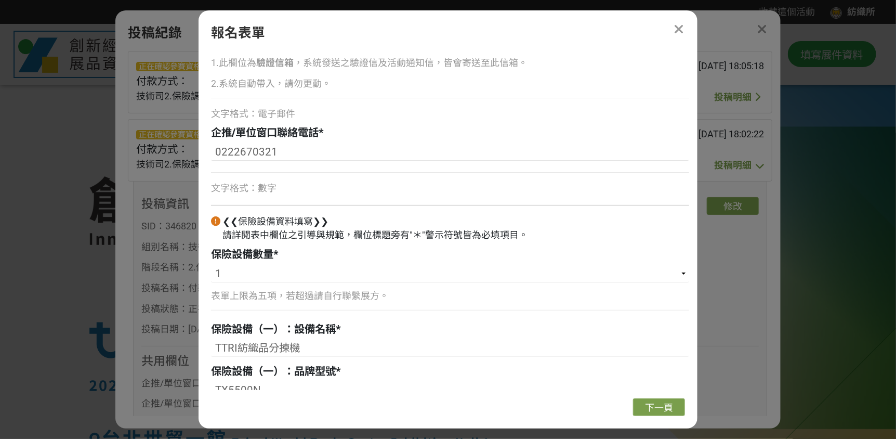
scroll to position [519, 0]
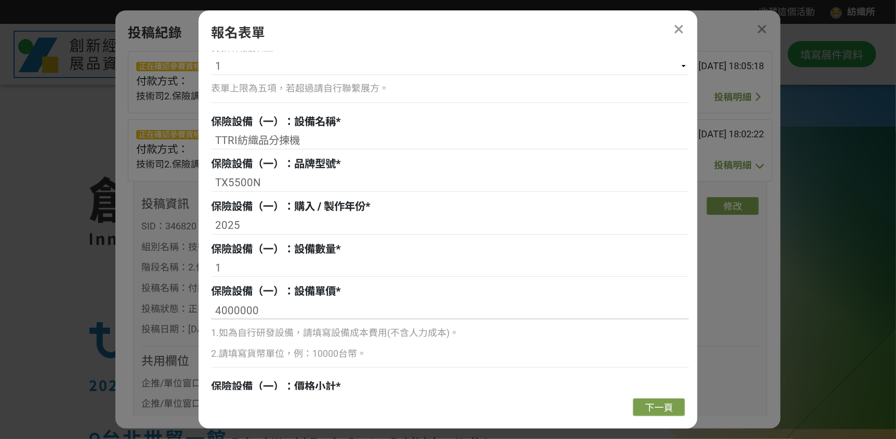
click at [290, 305] on input "4000000" at bounding box center [450, 311] width 478 height 18
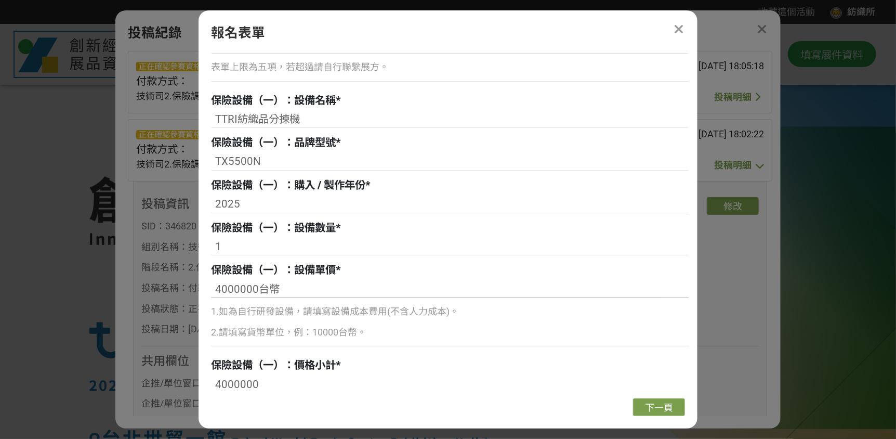
scroll to position [598, 0]
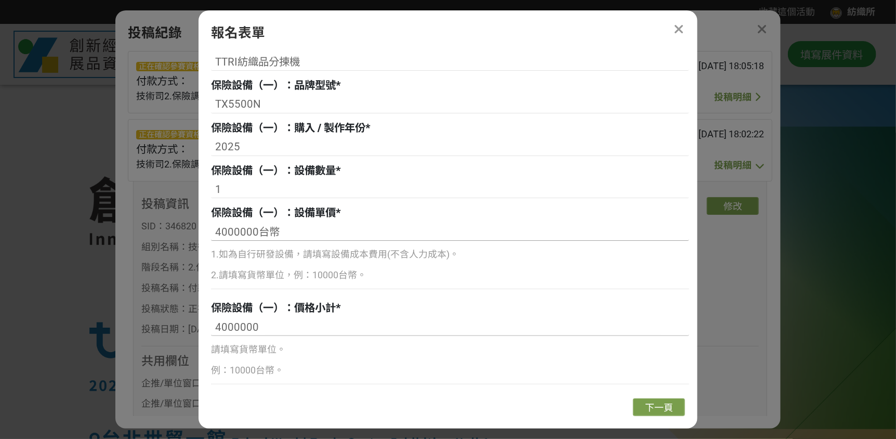
type input "4000000台幣"
click at [294, 331] on input "4000000" at bounding box center [450, 327] width 478 height 18
type input "4000000台幣"
click at [649, 404] on span "下一頁" at bounding box center [659, 407] width 28 height 11
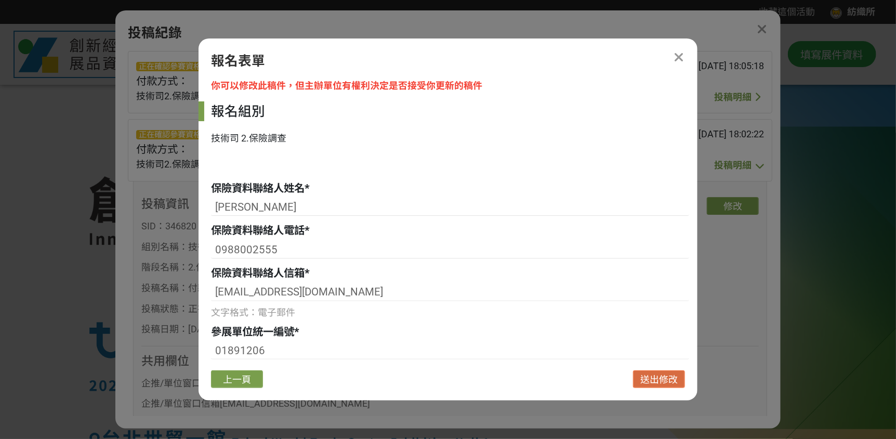
scroll to position [0, 0]
click at [648, 386] on button "送出修改" at bounding box center [659, 379] width 52 height 18
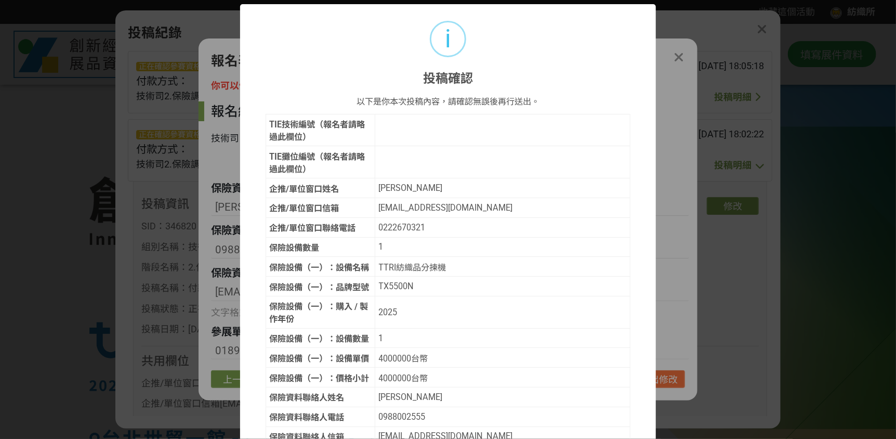
scroll to position [106, 0]
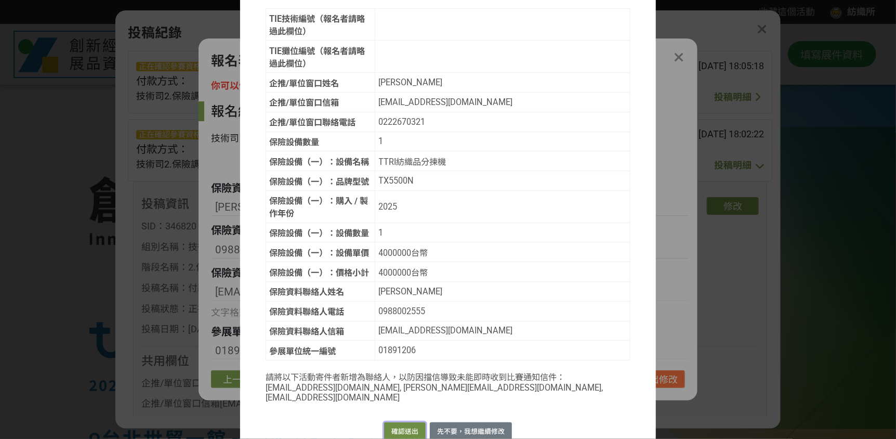
click at [396, 422] on button "確認送出" at bounding box center [405, 431] width 42 height 18
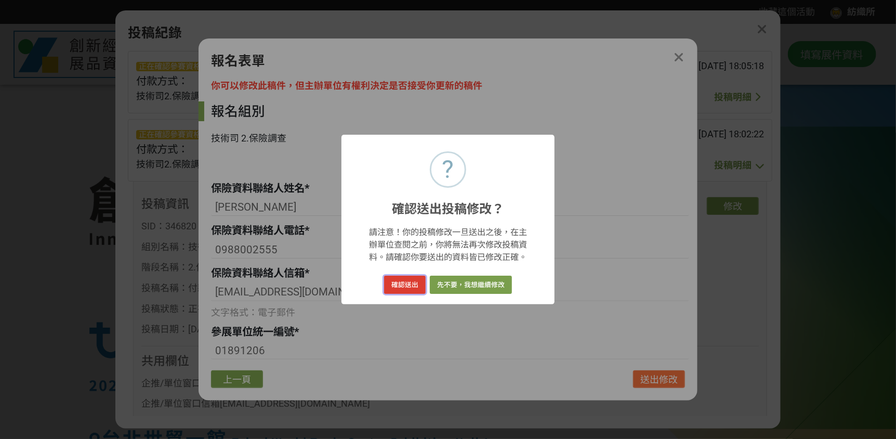
click at [411, 286] on button "確認送出" at bounding box center [405, 285] width 42 height 18
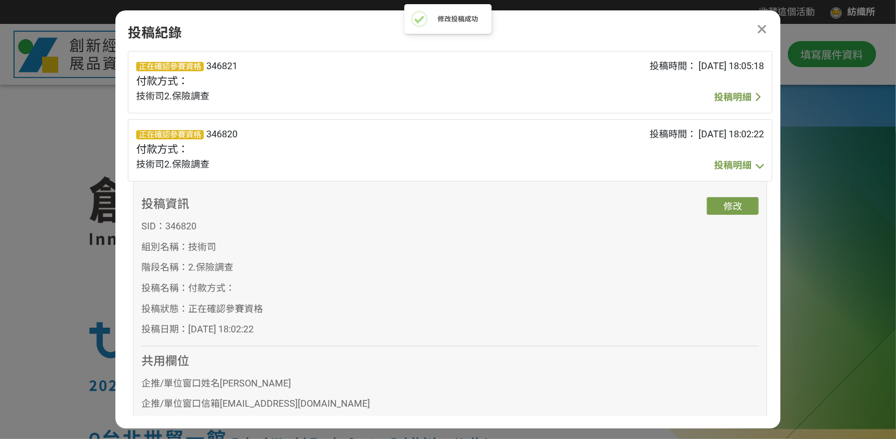
click at [765, 32] on icon at bounding box center [762, 30] width 10 height 14
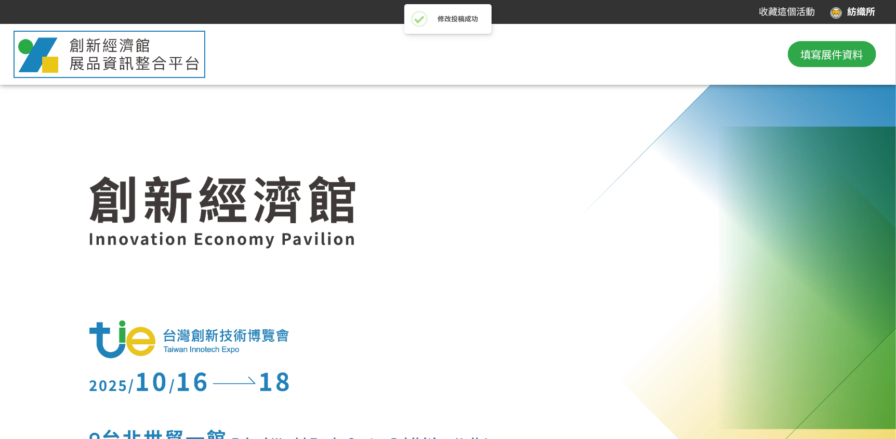
click at [709, 245] on div at bounding box center [447, 276] width 717 height 345
